Goal: Information Seeking & Learning: Learn about a topic

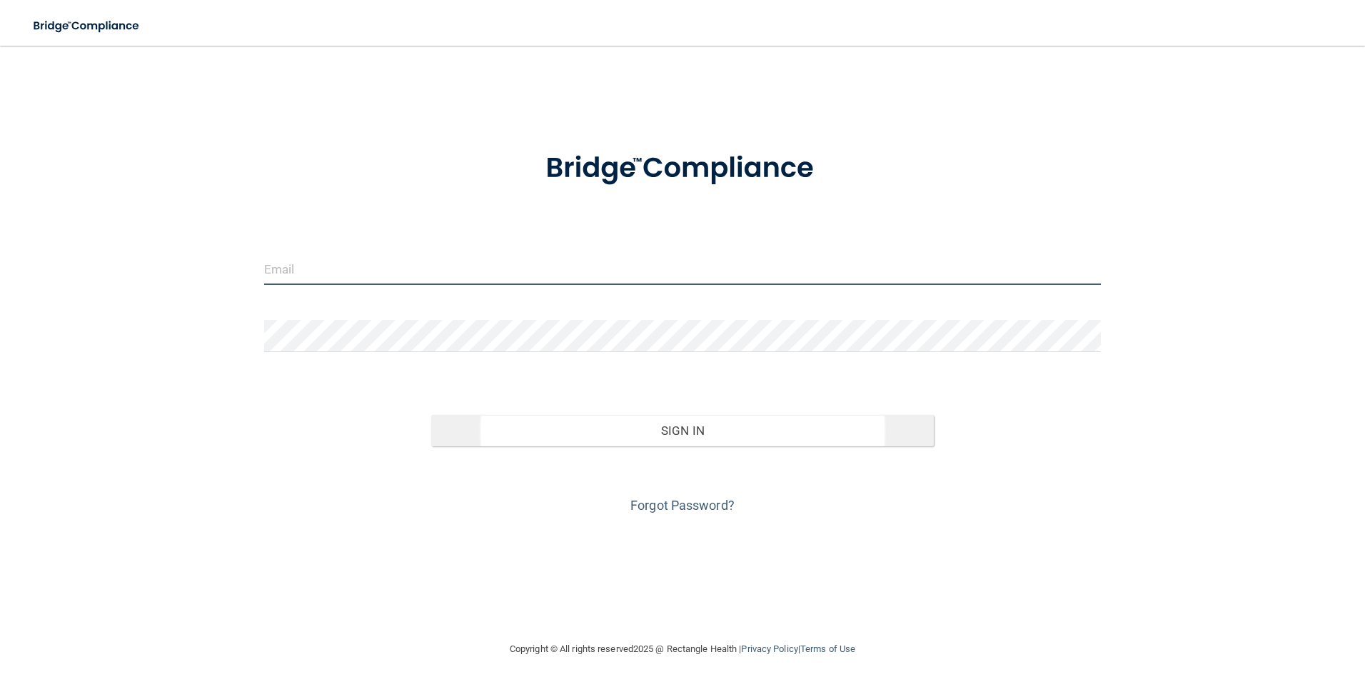
type input "[EMAIL_ADDRESS][DOMAIN_NAME]"
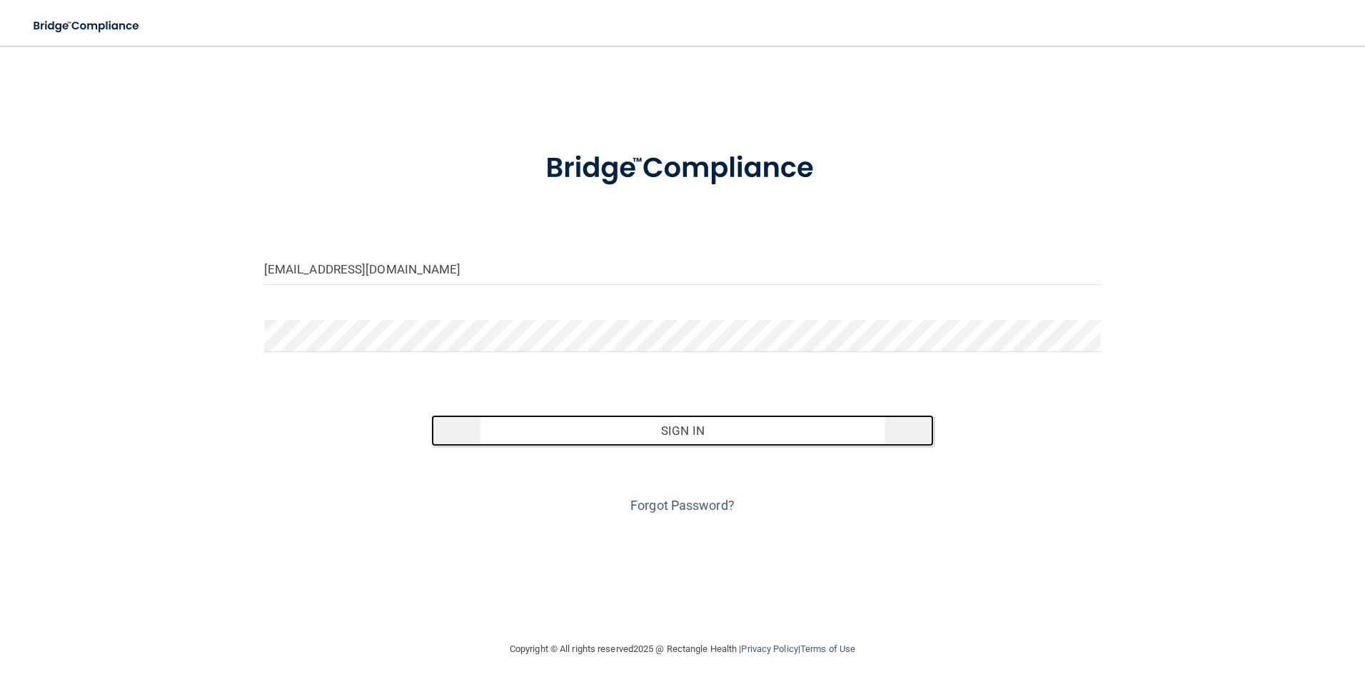
click at [717, 432] on button "Sign In" at bounding box center [682, 430] width 502 height 31
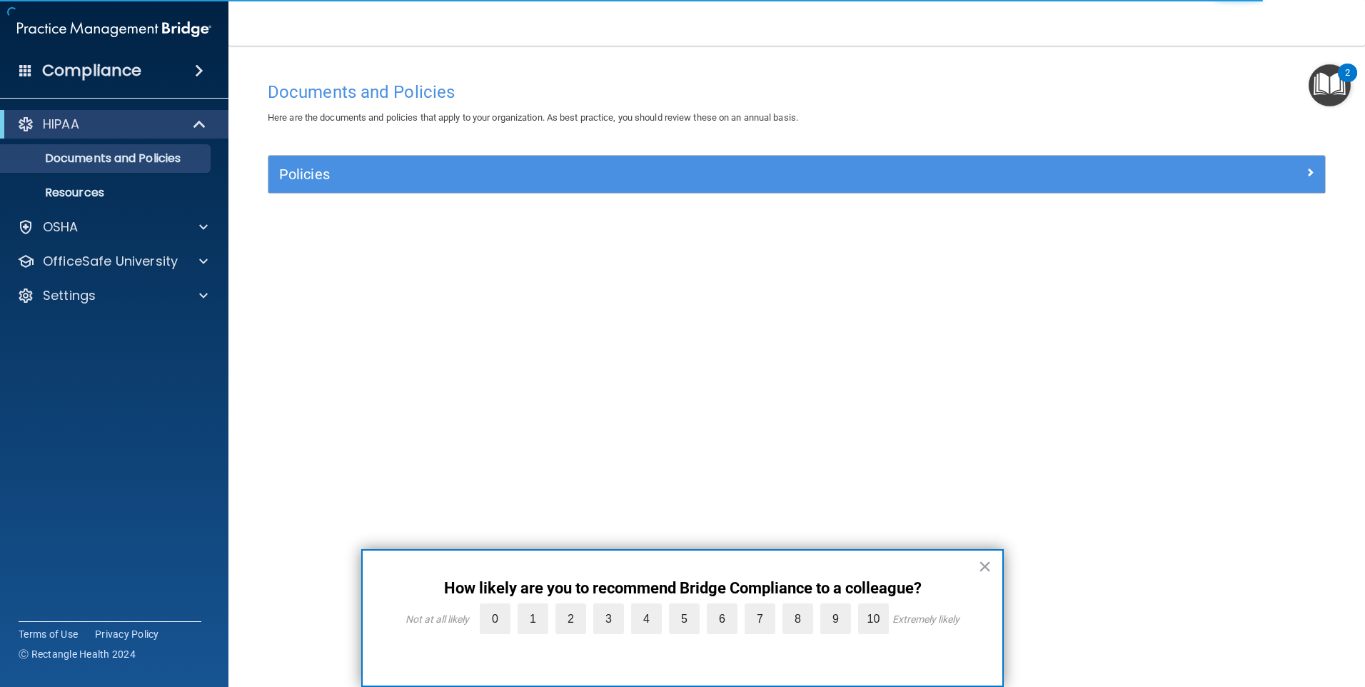
click at [956, 301] on div "Documents and Policies Here are the documents and policies that apply to your o…" at bounding box center [796, 357] width 1079 height 566
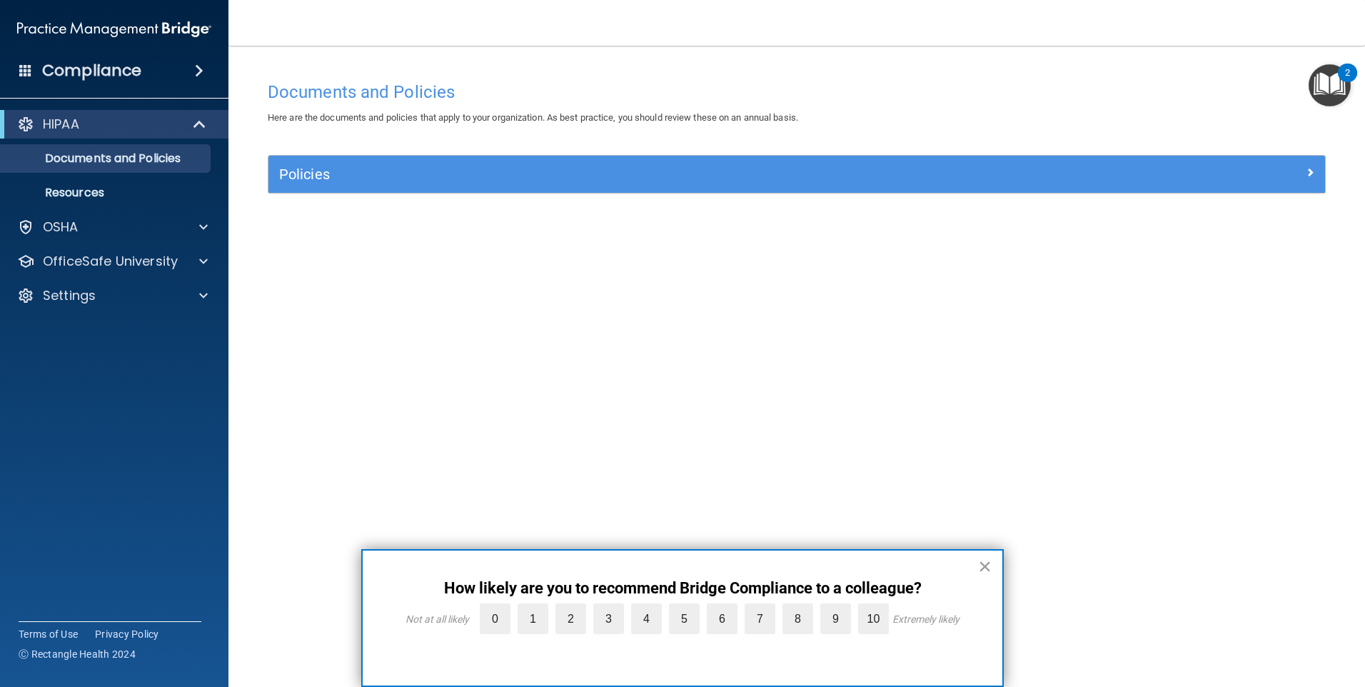
click at [982, 567] on button "×" at bounding box center [985, 566] width 14 height 23
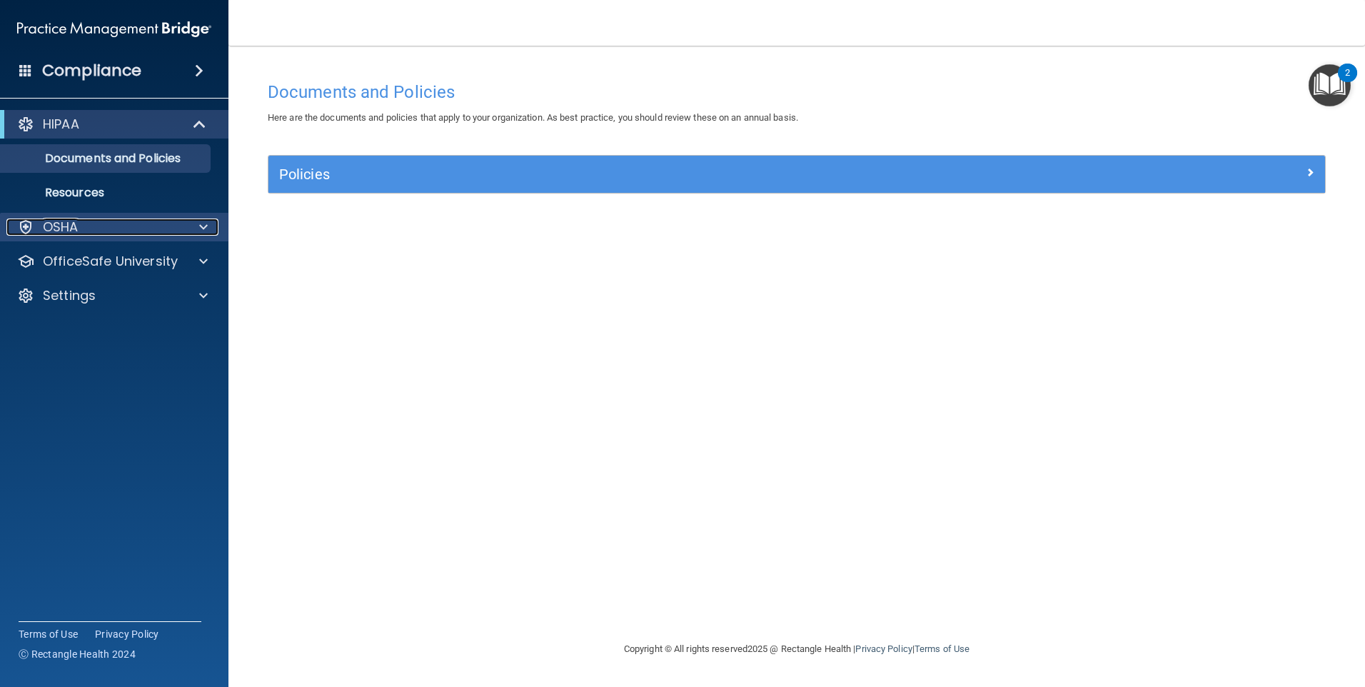
click at [74, 228] on p "OSHA" at bounding box center [61, 226] width 36 height 17
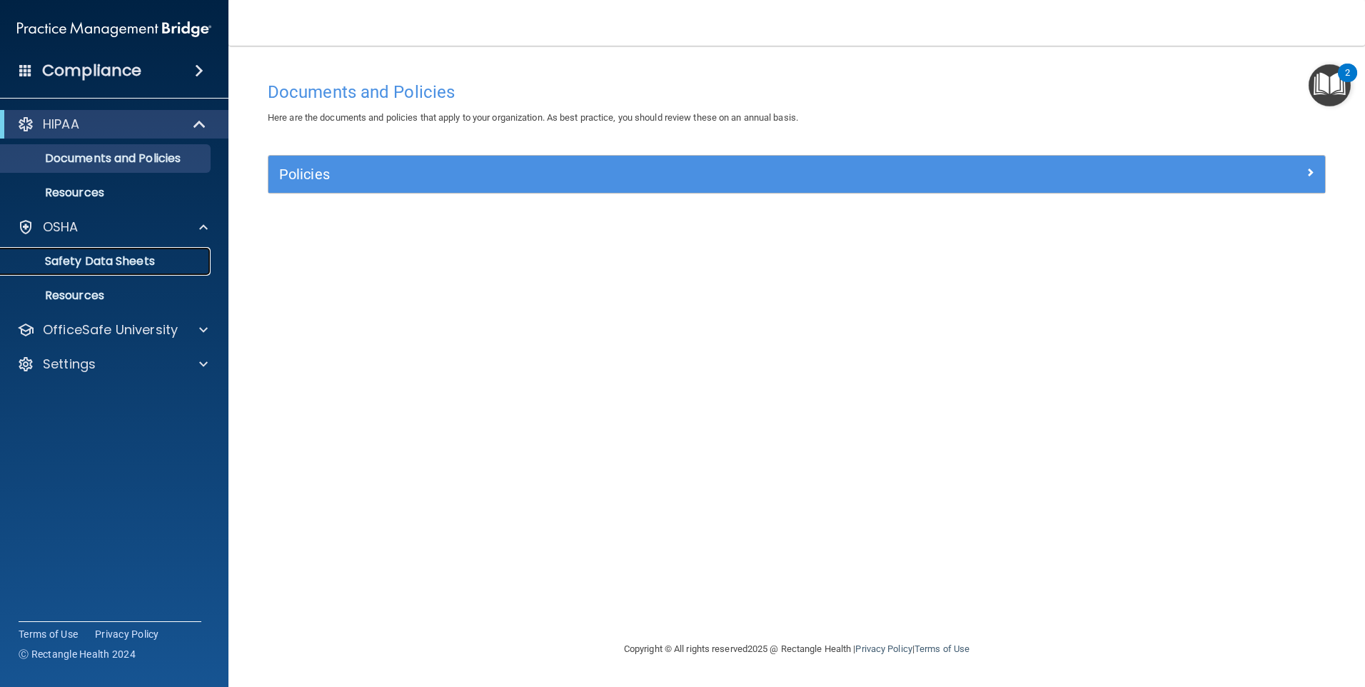
click at [56, 260] on p "Safety Data Sheets" at bounding box center [106, 261] width 195 height 14
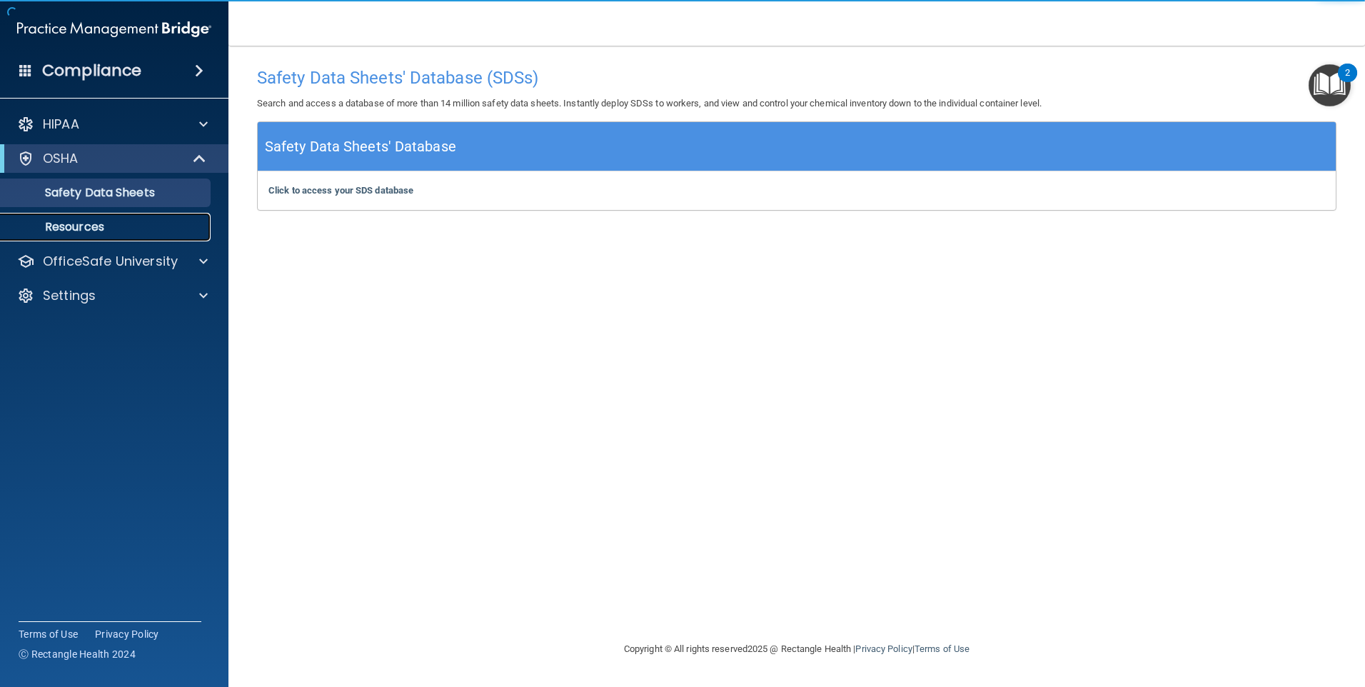
click at [113, 231] on p "Resources" at bounding box center [106, 227] width 195 height 14
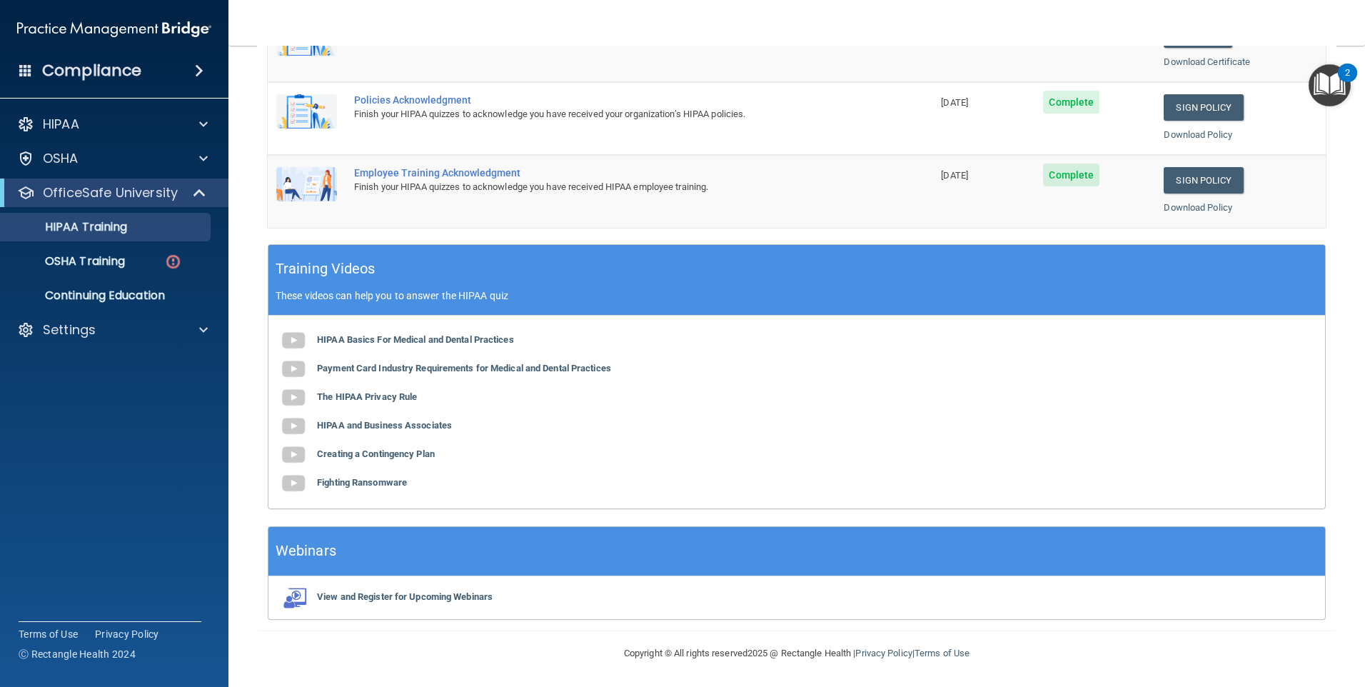
scroll to position [388, 0]
click at [158, 264] on div "OSHA Training" at bounding box center [106, 261] width 195 height 14
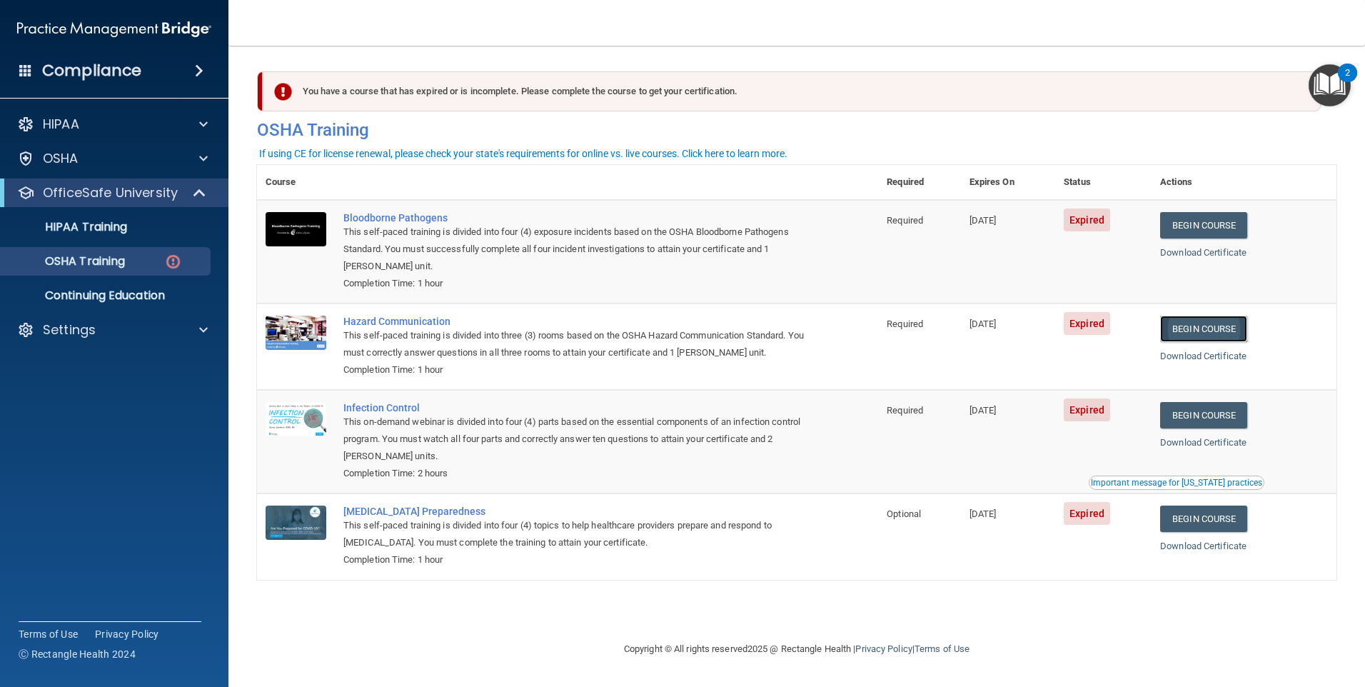
click at [1237, 333] on link "Begin Course" at bounding box center [1203, 328] width 87 height 26
click at [138, 266] on div "OSHA Training" at bounding box center [106, 261] width 195 height 14
click at [136, 236] on link "HIPAA Training" at bounding box center [98, 227] width 225 height 29
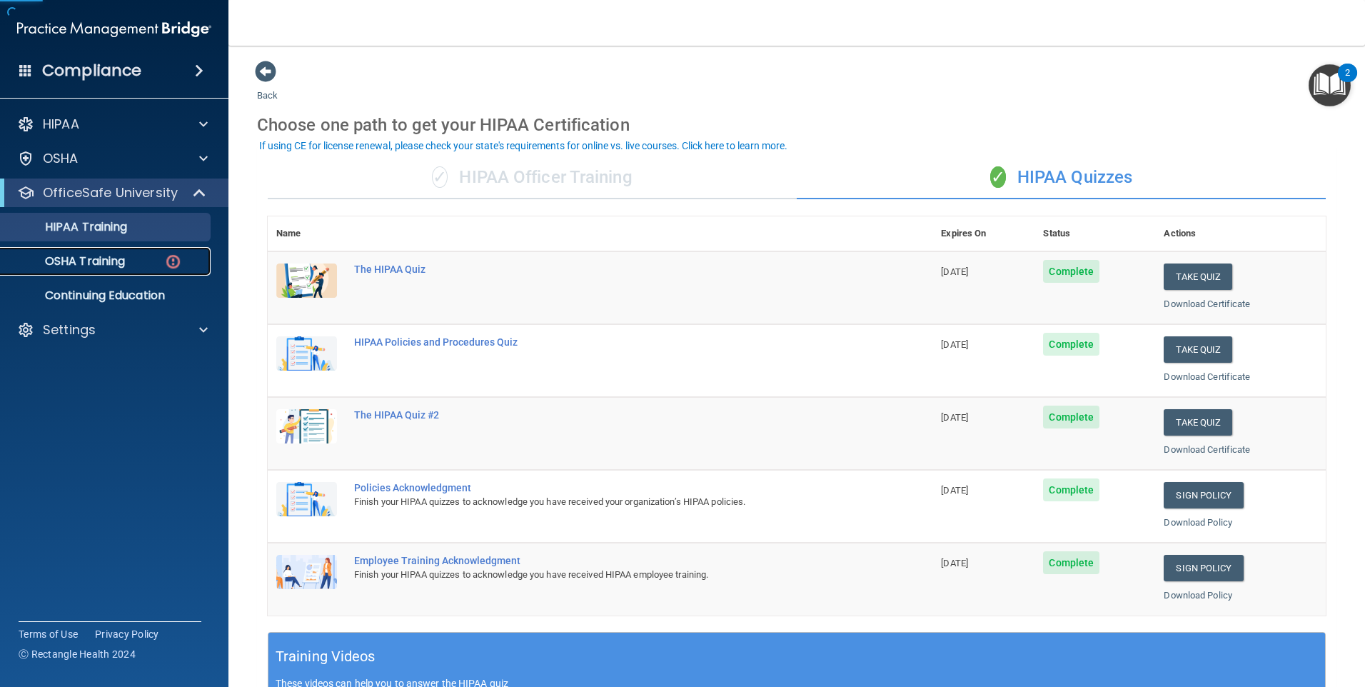
click at [128, 264] on div "OSHA Training" at bounding box center [106, 261] width 195 height 14
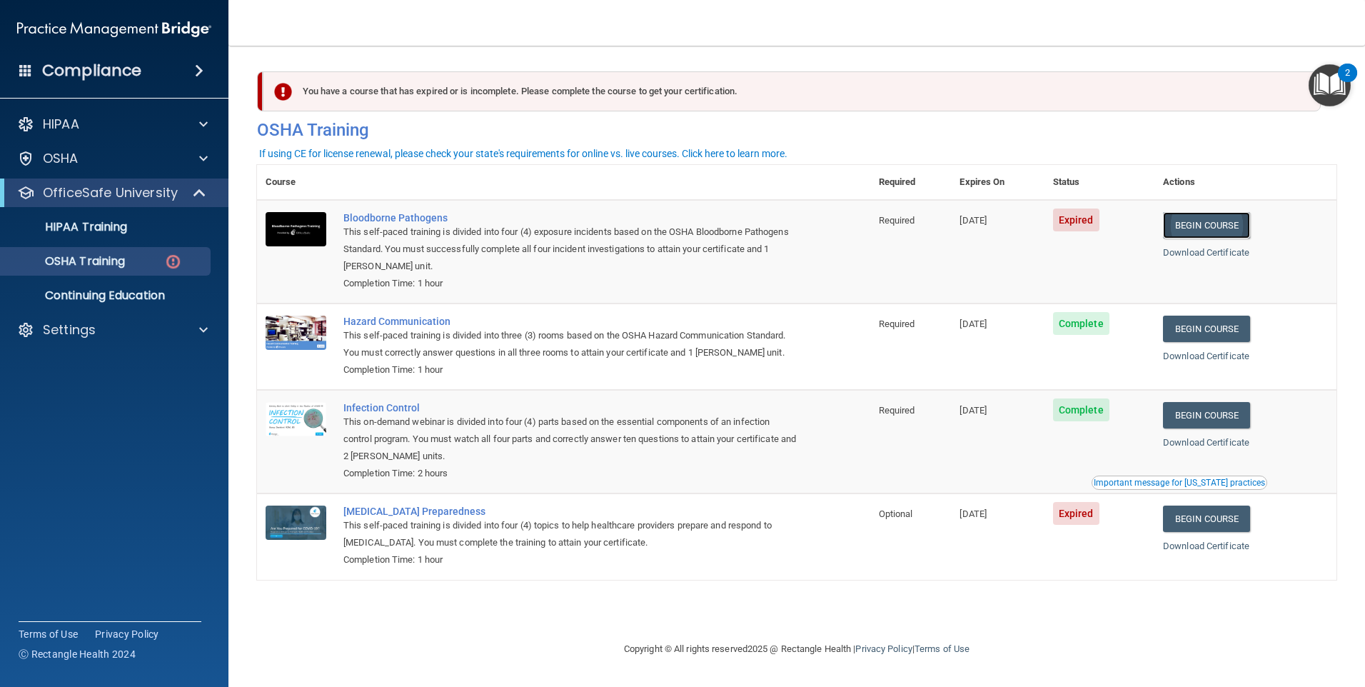
click at [1228, 226] on link "Begin Course" at bounding box center [1206, 225] width 87 height 26
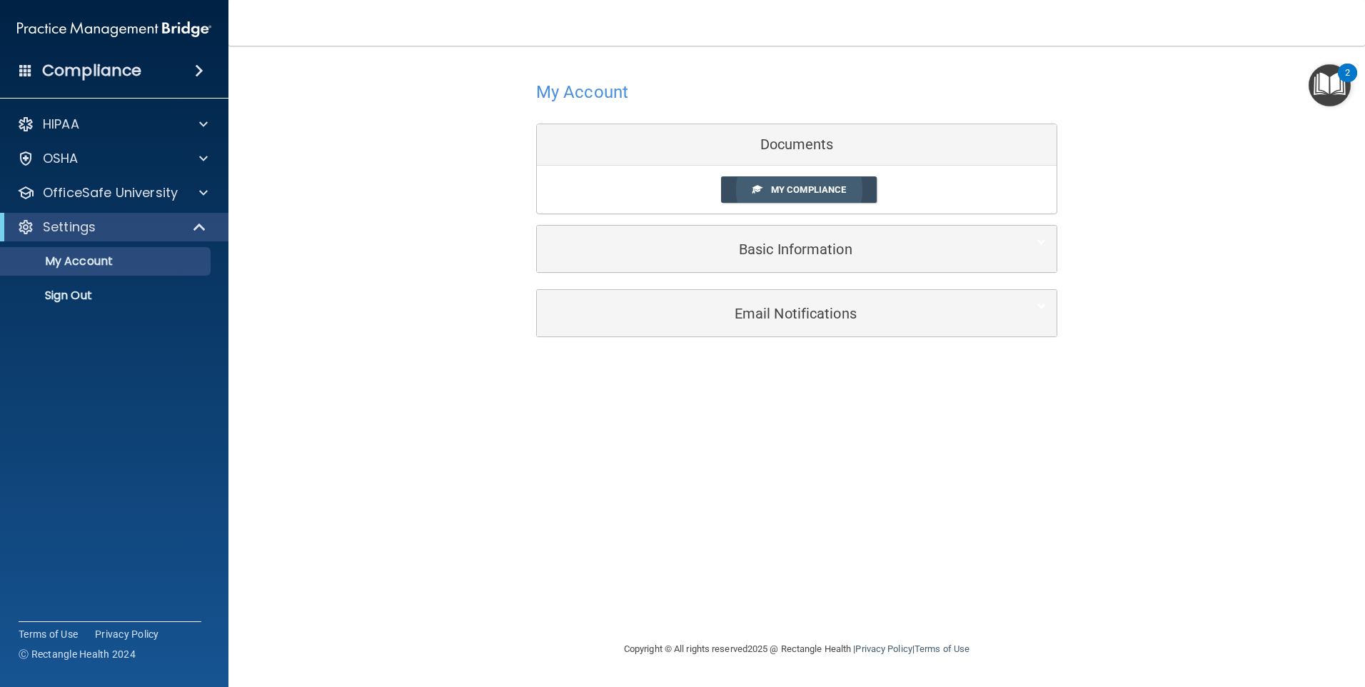
click at [805, 193] on span "My Compliance" at bounding box center [808, 189] width 75 height 11
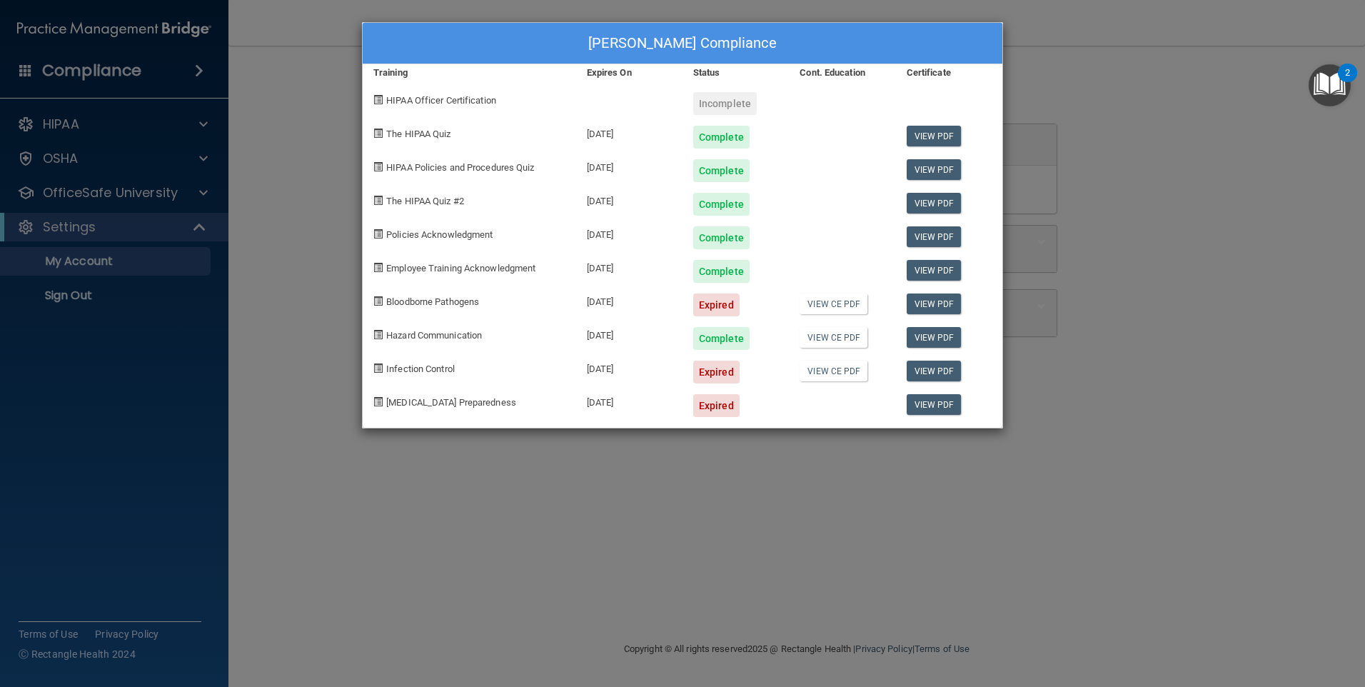
click at [700, 370] on div "Expired" at bounding box center [716, 371] width 46 height 23
click at [437, 367] on span "Infection Control" at bounding box center [420, 368] width 69 height 11
click at [416, 378] on div "Infection Control" at bounding box center [469, 367] width 213 height 34
click at [810, 575] on div "Jennifer Atkins's Compliance Training Expires On Status Cont. Education Certifi…" at bounding box center [682, 343] width 1365 height 687
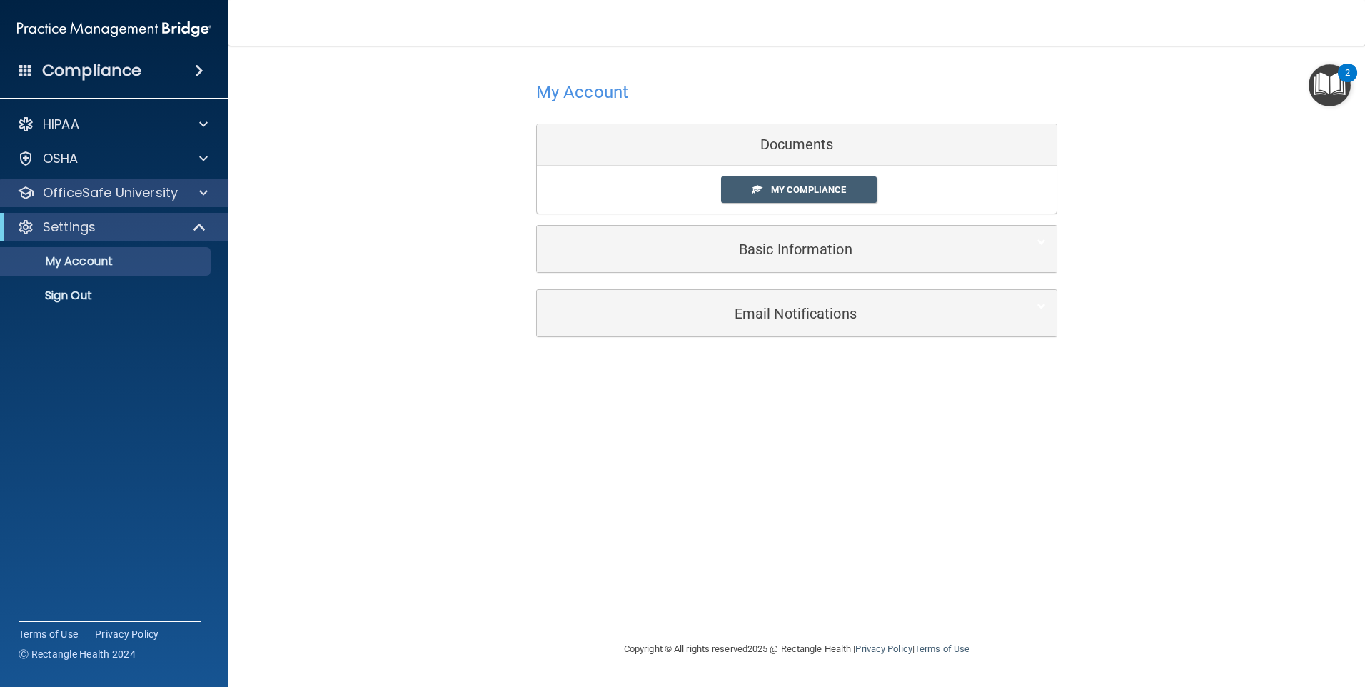
click at [88, 202] on div "OfficeSafe University" at bounding box center [114, 192] width 229 height 29
click at [123, 221] on div "Settings" at bounding box center [94, 226] width 176 height 17
click at [114, 195] on p "OfficeSafe University" at bounding box center [110, 192] width 135 height 17
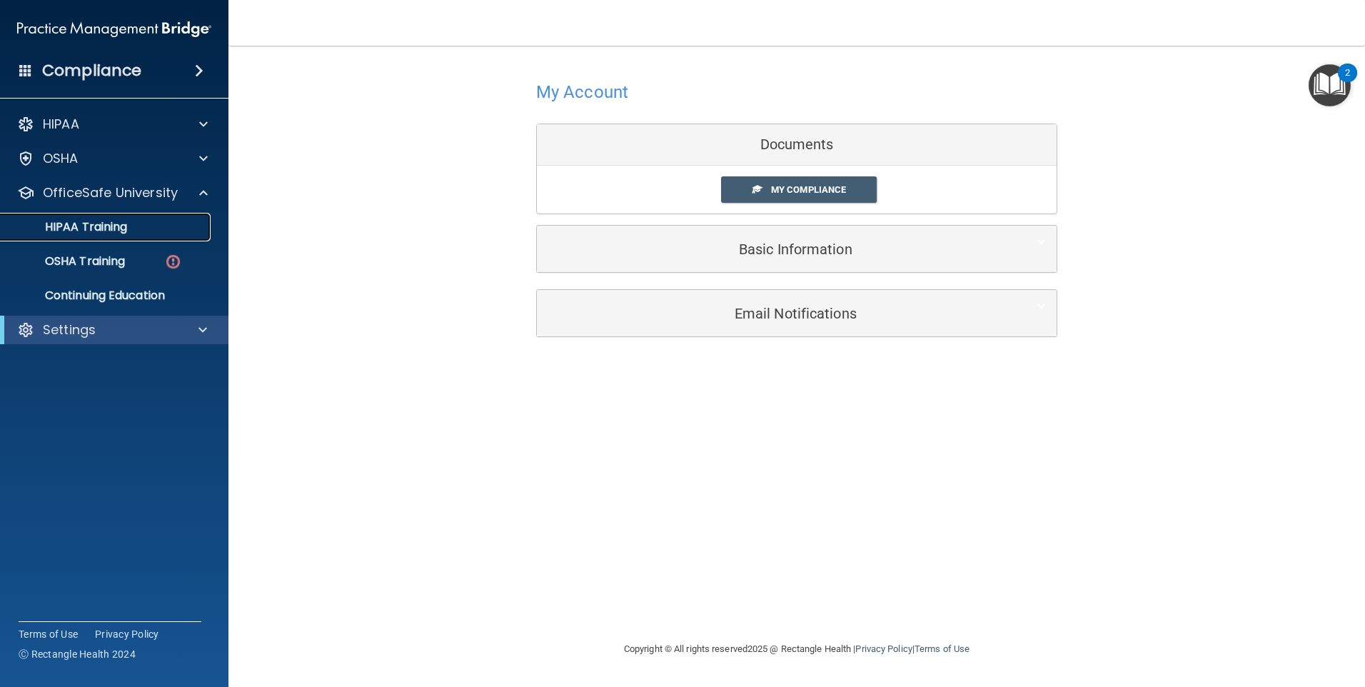
click at [101, 231] on p "HIPAA Training" at bounding box center [68, 227] width 118 height 14
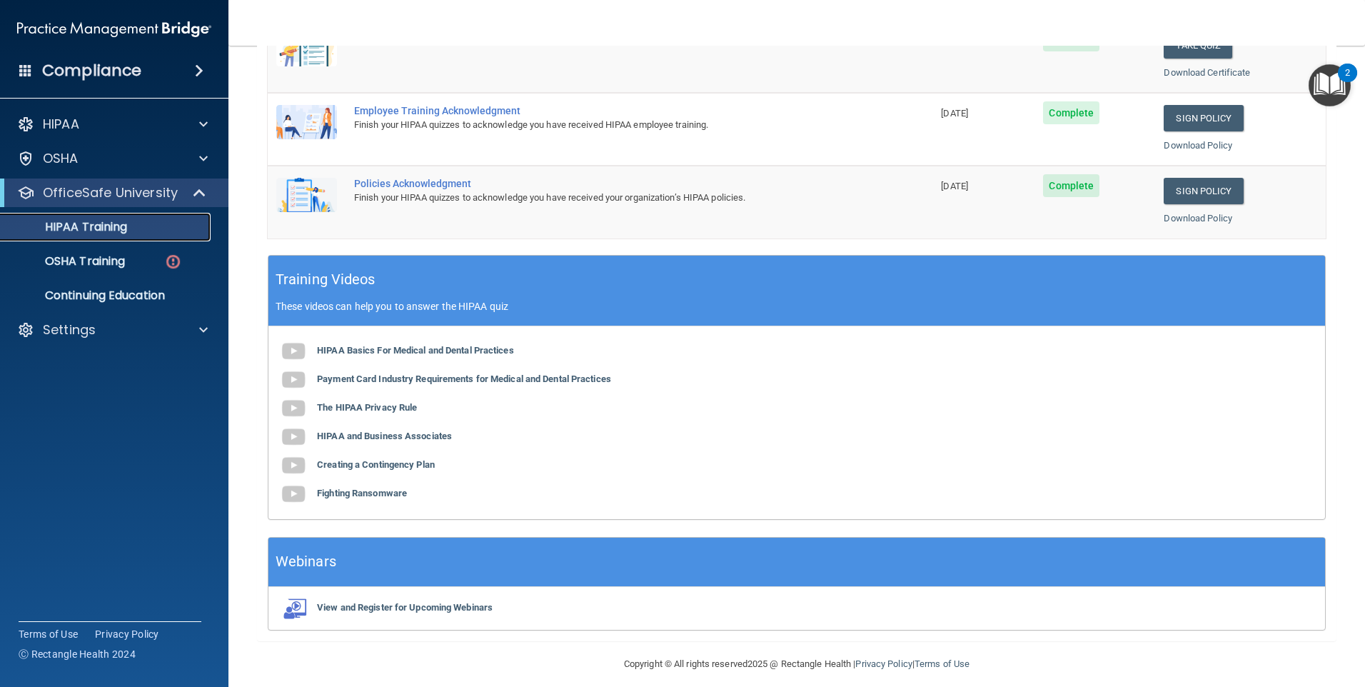
scroll to position [388, 0]
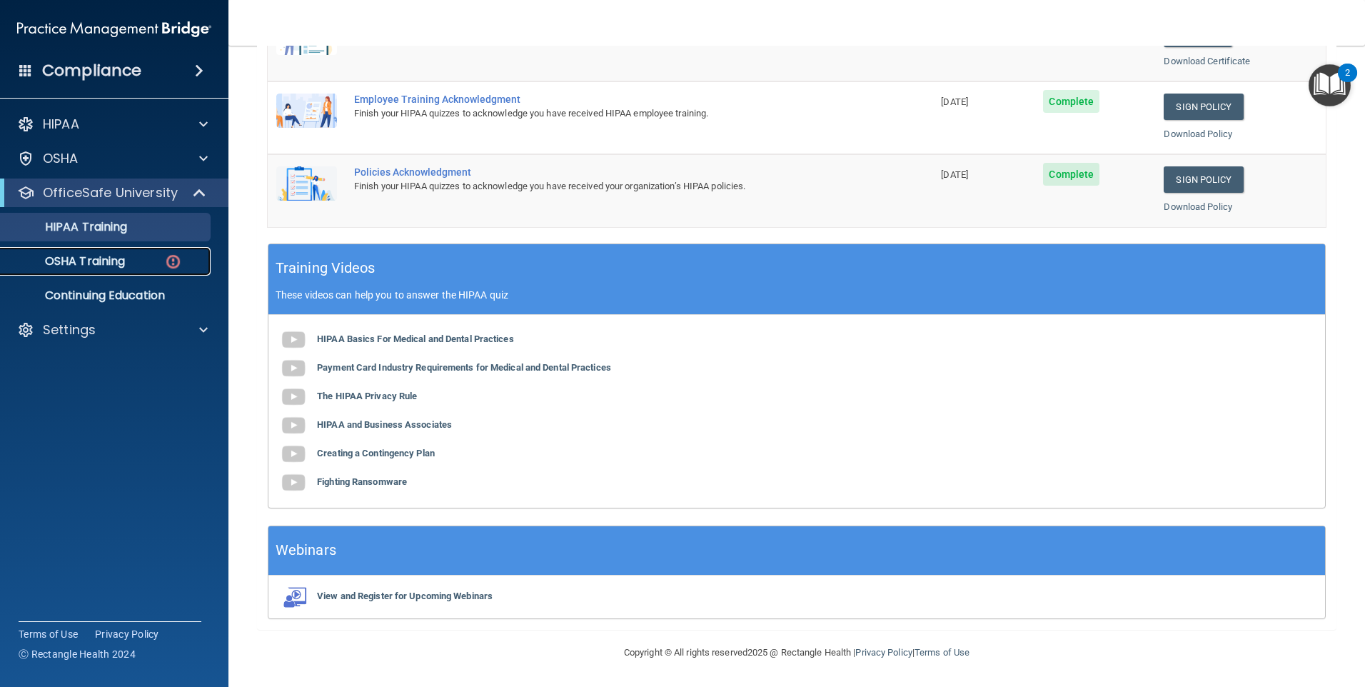
click at [101, 259] on p "OSHA Training" at bounding box center [67, 261] width 116 height 14
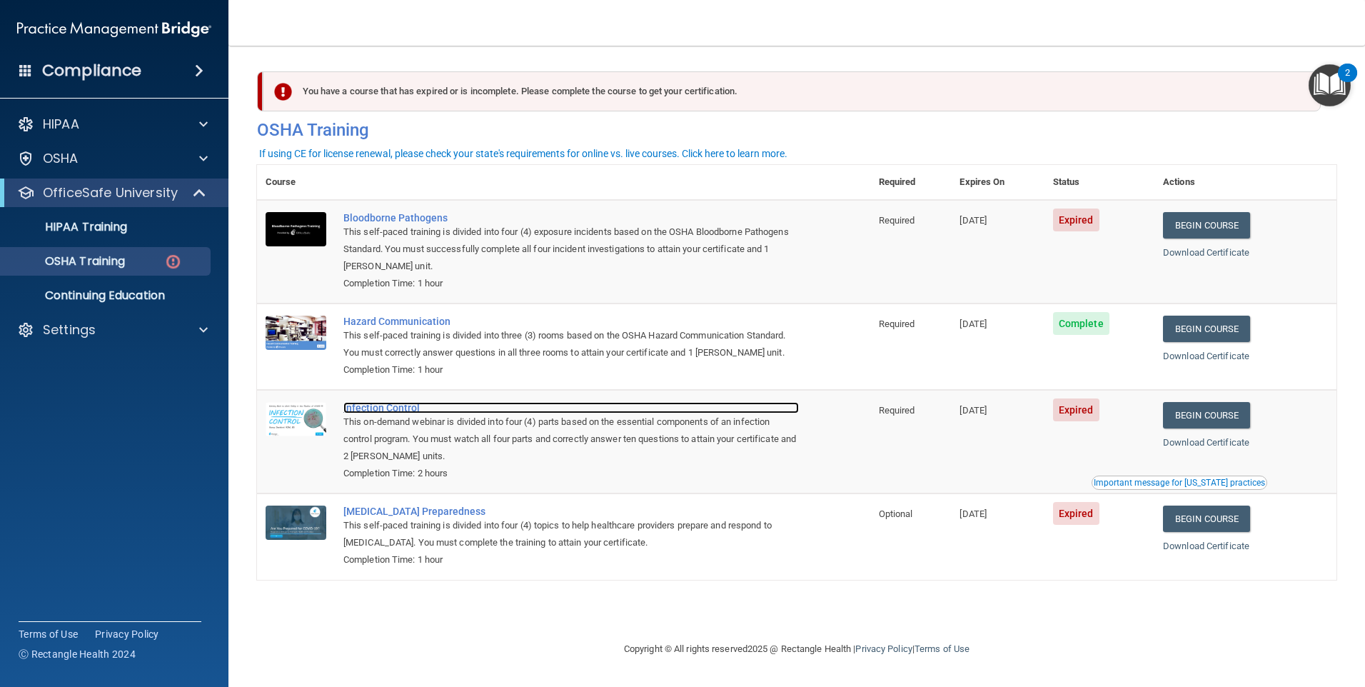
click at [387, 407] on div "Infection Control" at bounding box center [570, 407] width 455 height 11
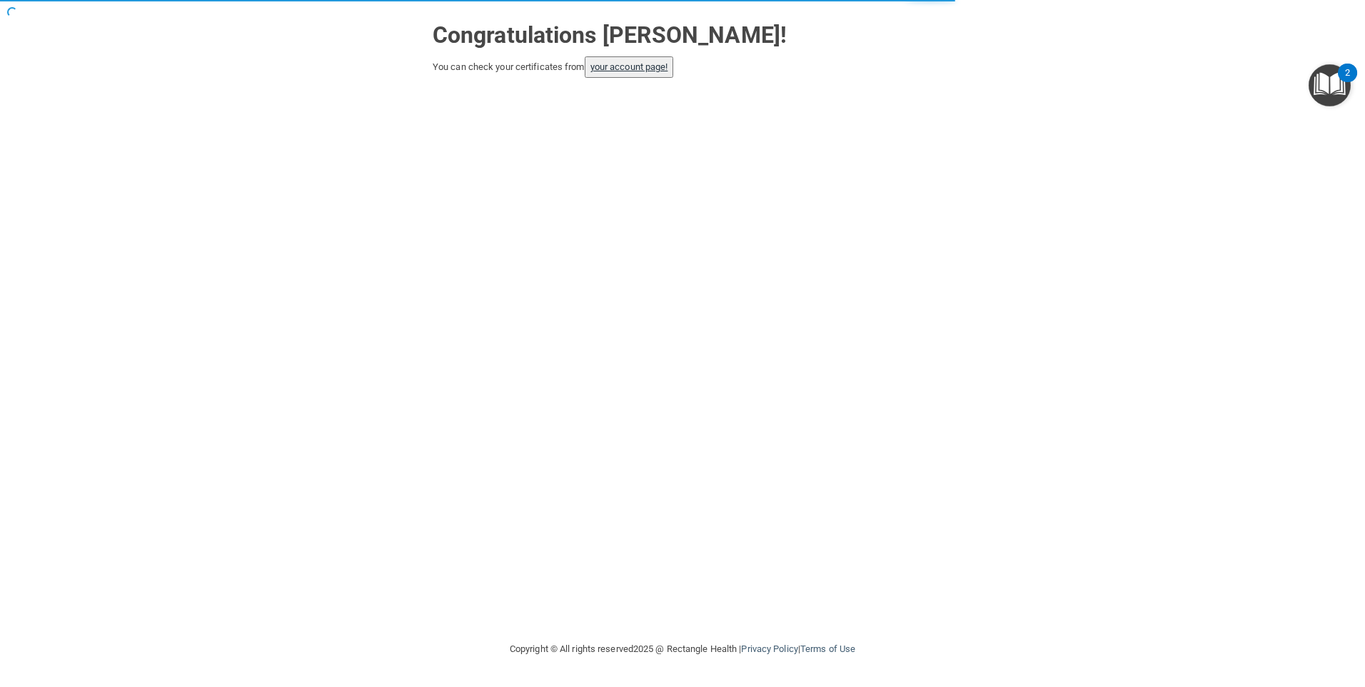
click at [634, 71] on button "your account page!" at bounding box center [628, 66] width 89 height 21
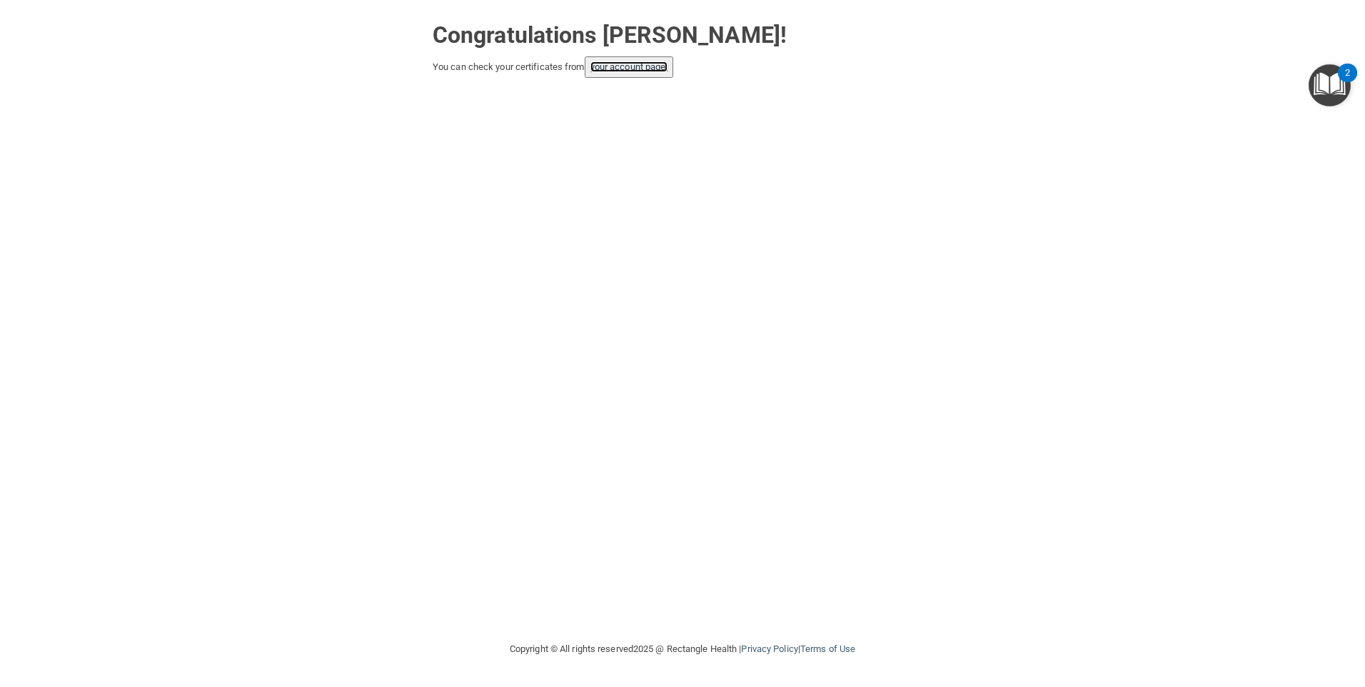
click at [636, 69] on link "your account page!" at bounding box center [629, 66] width 78 height 11
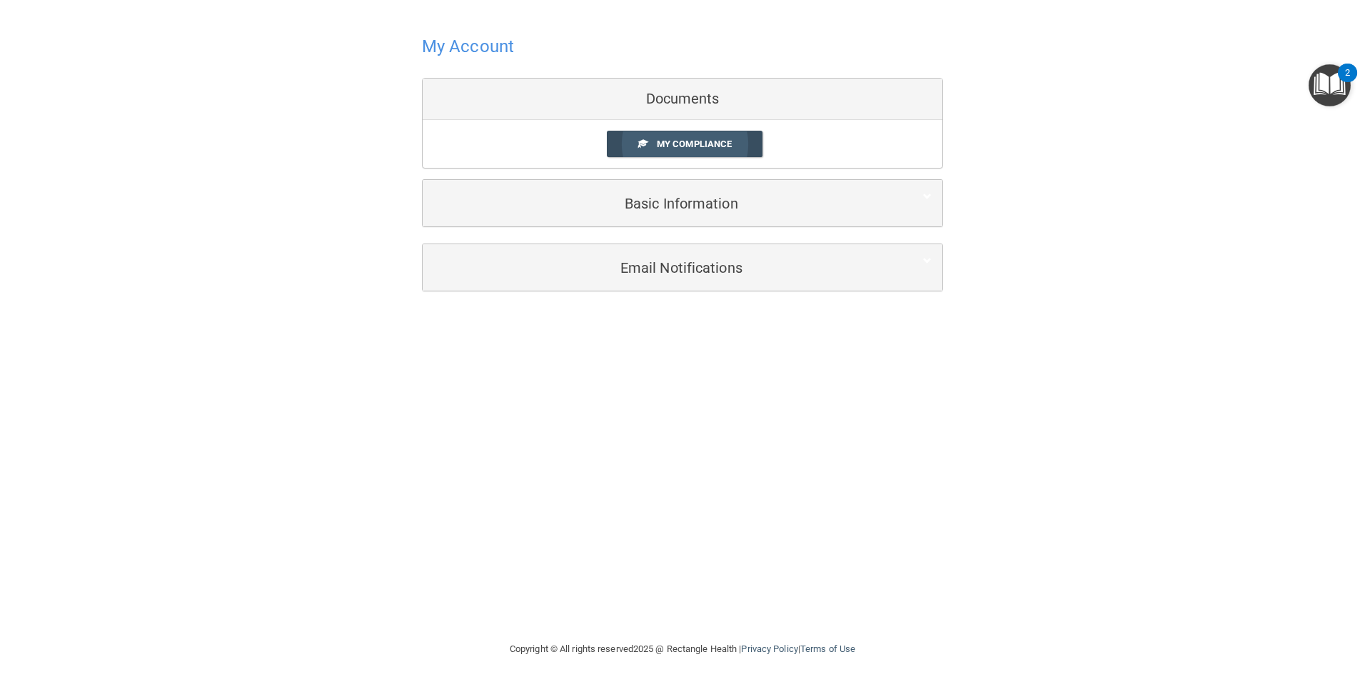
click at [694, 143] on span "My Compliance" at bounding box center [694, 143] width 75 height 11
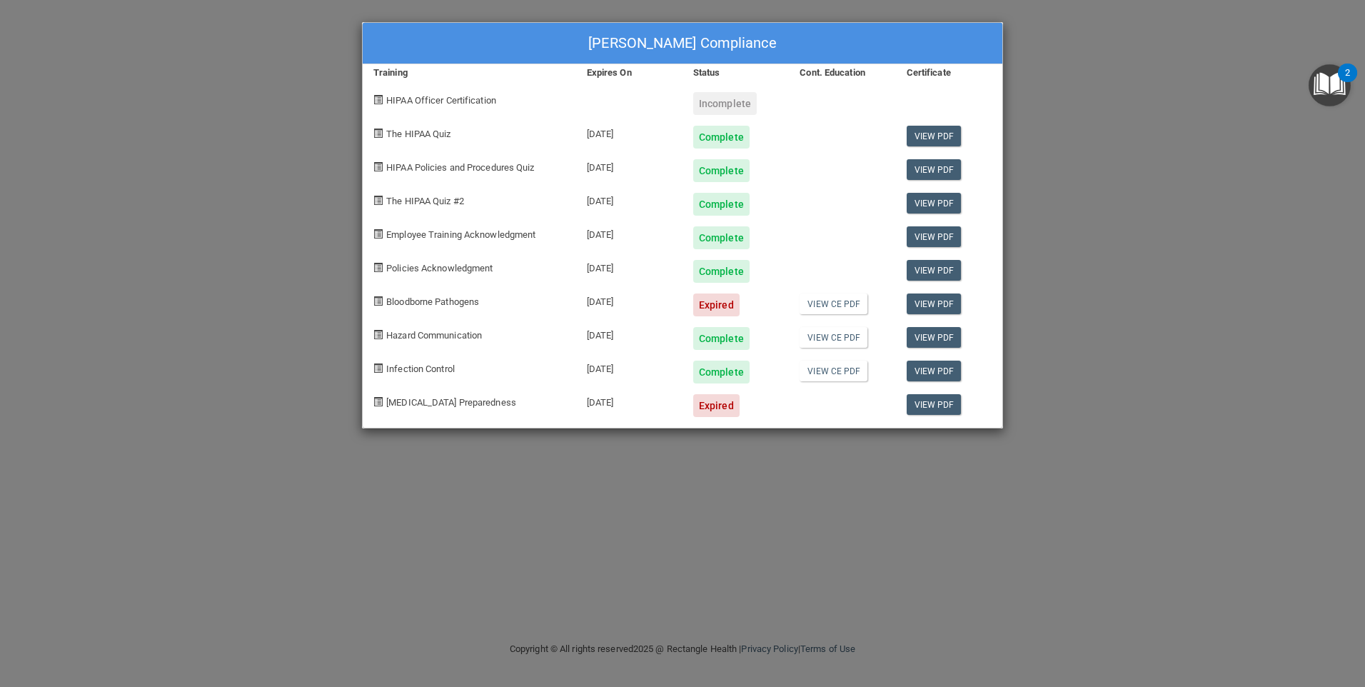
click at [896, 513] on div "Jennifer Atkins's Compliance Training Expires On Status Cont. Education Certifi…" at bounding box center [682, 343] width 1365 height 687
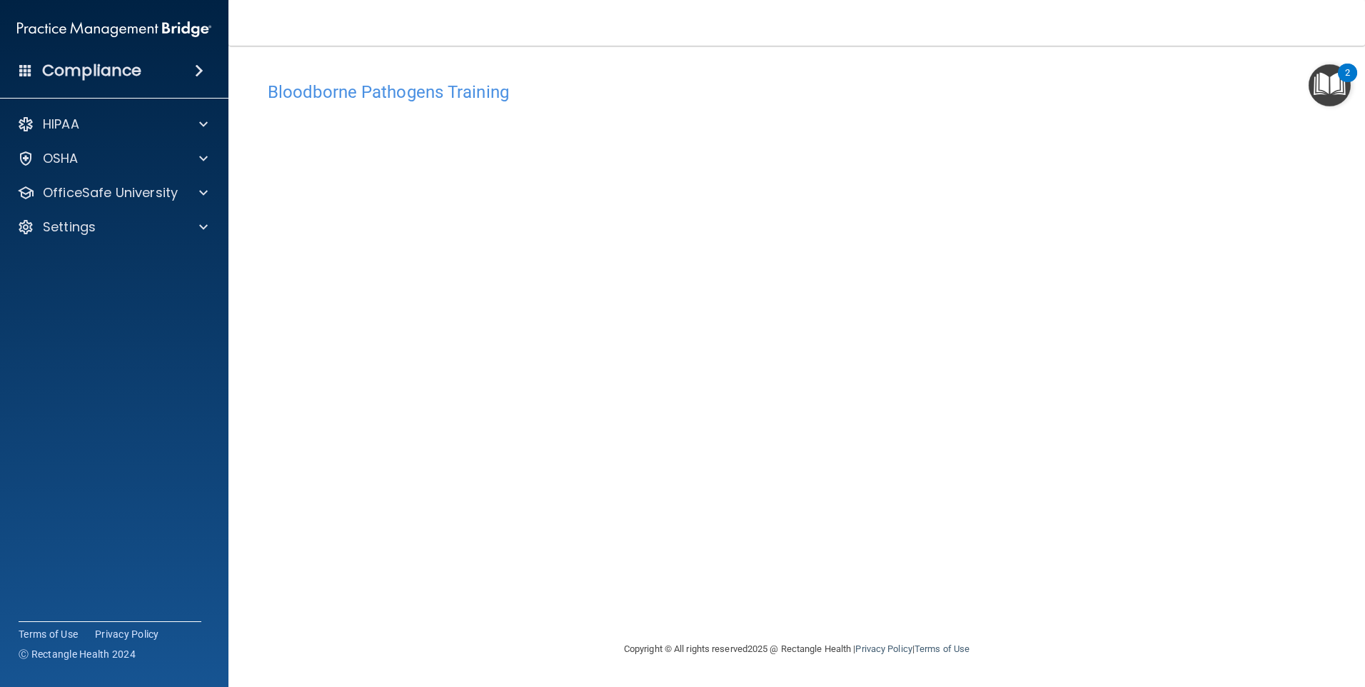
click at [820, 575] on div "Bloodborne Pathogens Training This course doesn’t expire until [DATE]. Are you …" at bounding box center [796, 357] width 1079 height 566
click at [689, 584] on div "Bloodborne Pathogens Training This course doesn’t expire until [DATE]. Are you …" at bounding box center [796, 357] width 1079 height 566
click at [981, 578] on div "Bloodborne Pathogens Training This course doesn’t expire until [DATE]. Are you …" at bounding box center [796, 357] width 1079 height 566
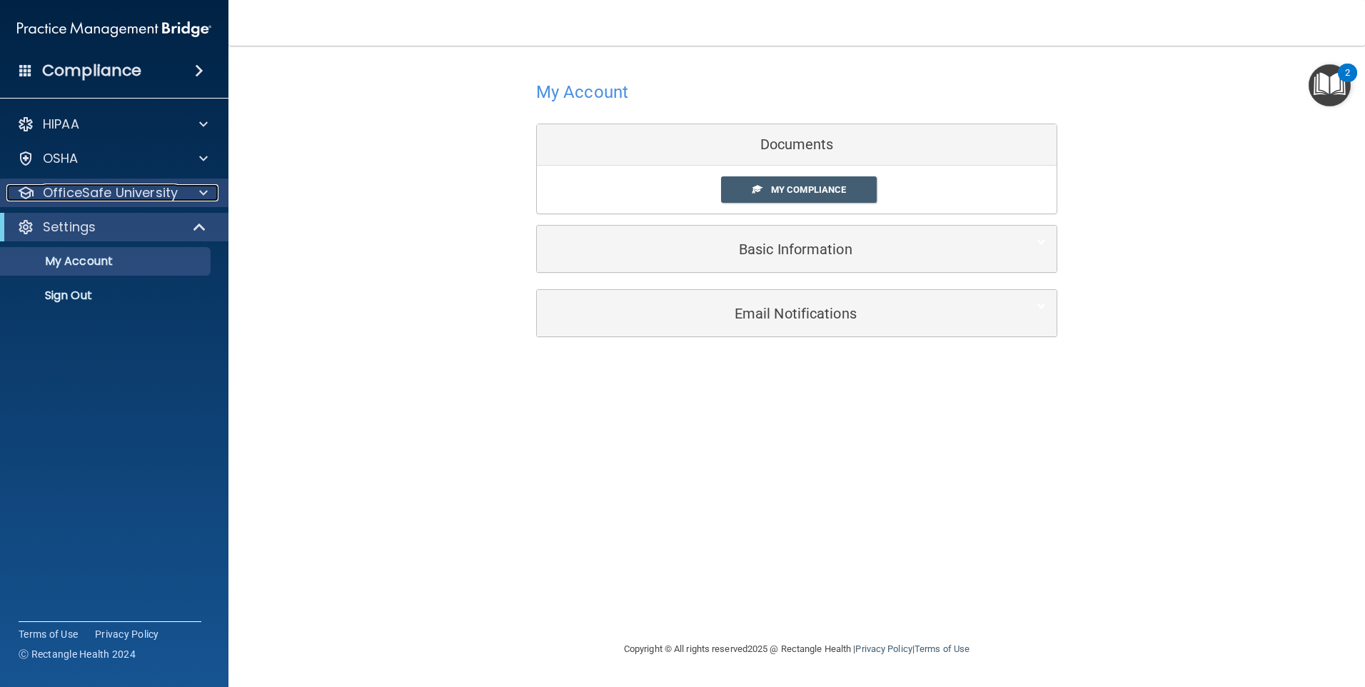
click at [101, 196] on p "OfficeSafe University" at bounding box center [110, 192] width 135 height 17
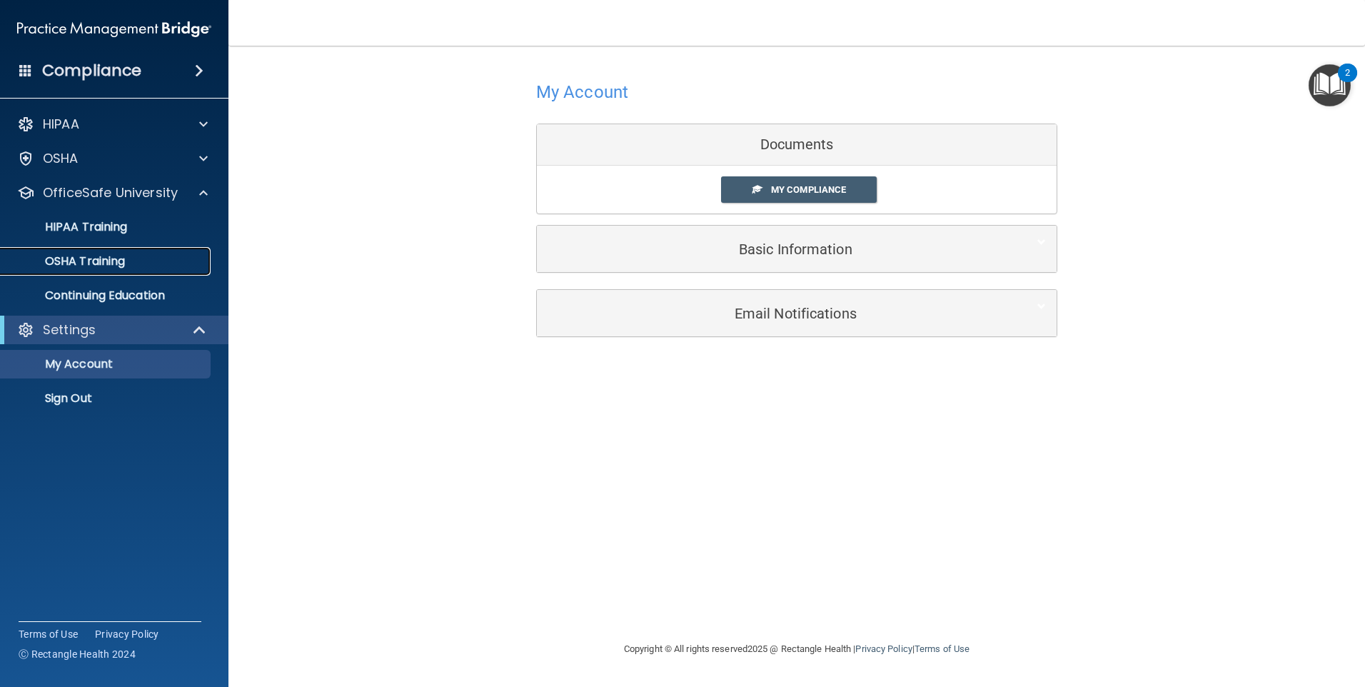
click at [81, 267] on p "OSHA Training" at bounding box center [67, 261] width 116 height 14
